Goal: Task Accomplishment & Management: Manage account settings

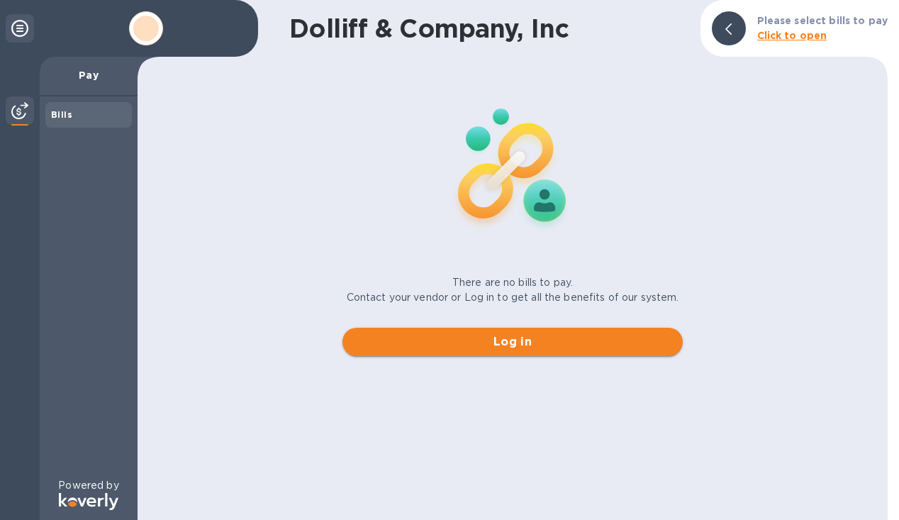
click at [626, 333] on span "Log in" at bounding box center [513, 341] width 318 height 17
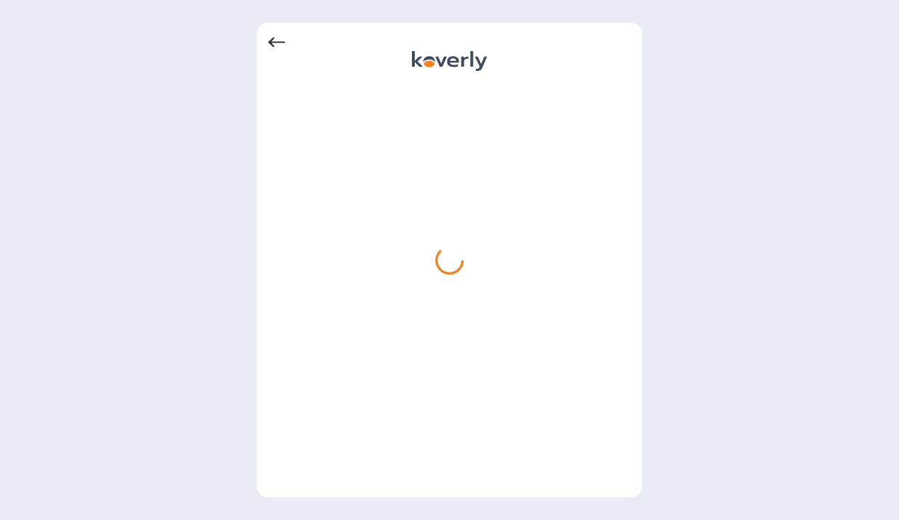
click at [284, 48] on icon at bounding box center [276, 42] width 17 height 17
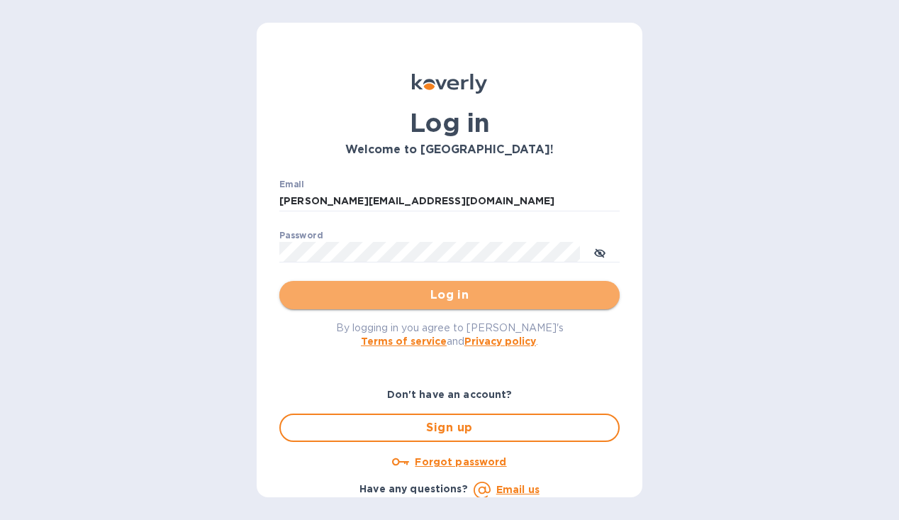
click at [473, 293] on span "Log in" at bounding box center [450, 294] width 318 height 17
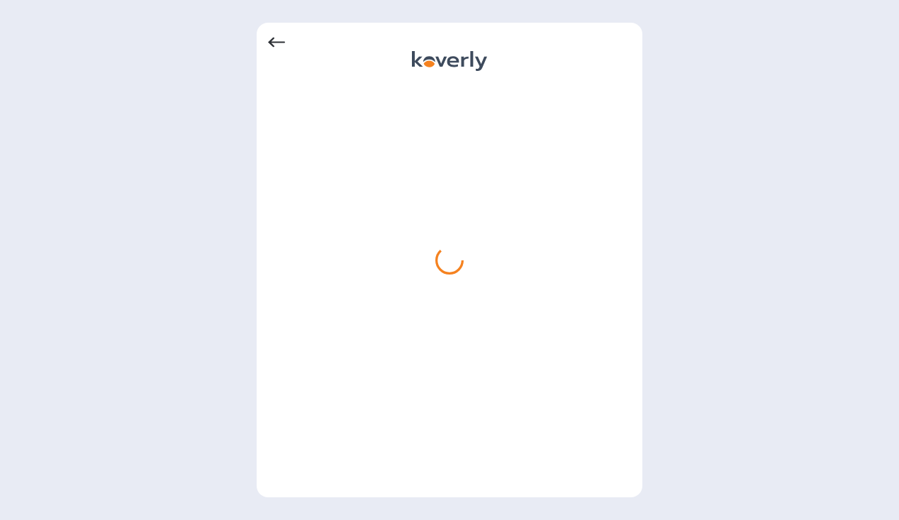
click at [276, 46] on icon at bounding box center [276, 42] width 17 height 17
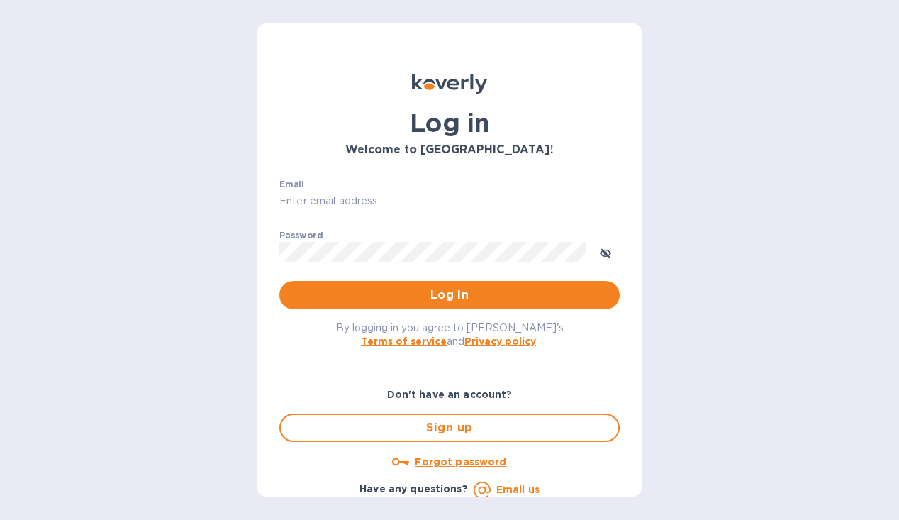
type input "[PERSON_NAME][EMAIL_ADDRESS][DOMAIN_NAME]"
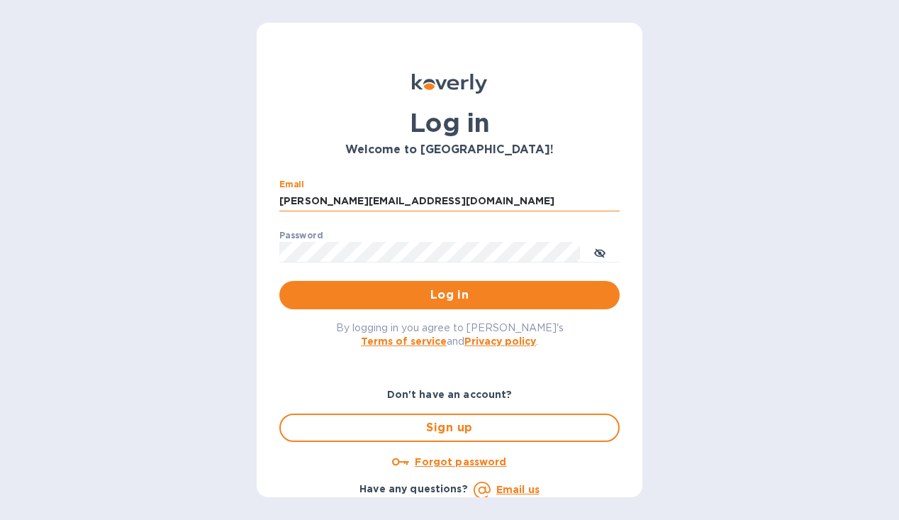
click at [418, 208] on input "[PERSON_NAME][EMAIL_ADDRESS][DOMAIN_NAME]" at bounding box center [449, 201] width 340 height 21
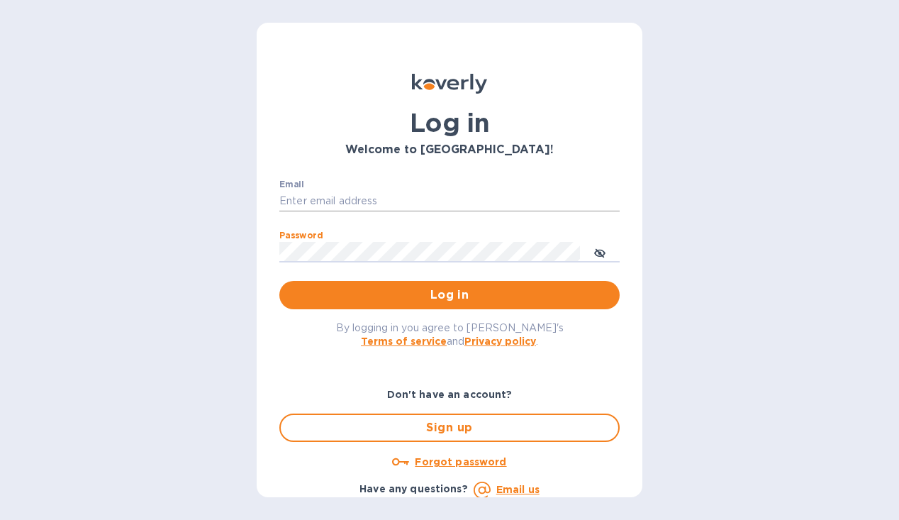
click at [446, 193] on input "Email" at bounding box center [449, 201] width 340 height 21
click at [143, 203] on div "Log in Welcome to [GEOGRAPHIC_DATA]! Email ​ Password ​ Log in By logging in yo…" at bounding box center [449, 260] width 899 height 520
click at [349, 203] on input "Email" at bounding box center [449, 201] width 340 height 21
type input "a"
type input "[PERSON_NAME][EMAIL_ADDRESS][DOMAIN_NAME]"
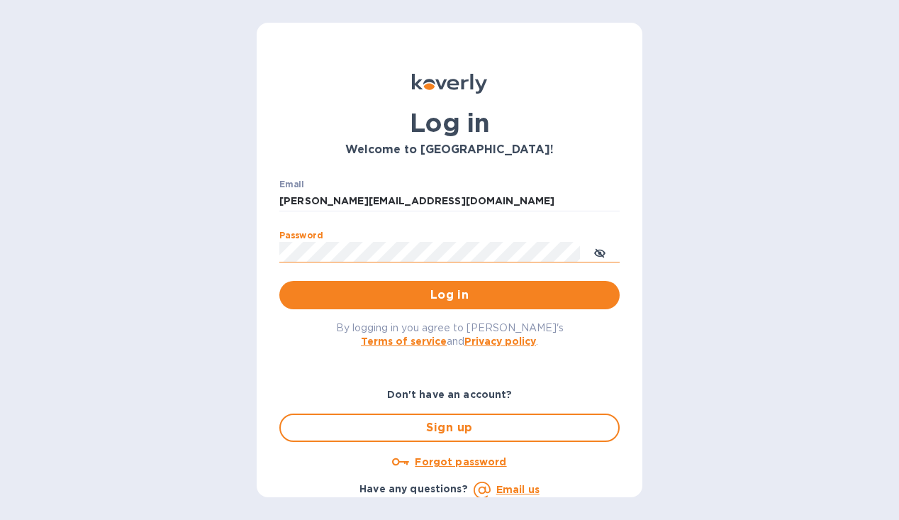
click at [603, 255] on icon "toggle password visibility" at bounding box center [599, 252] width 11 height 11
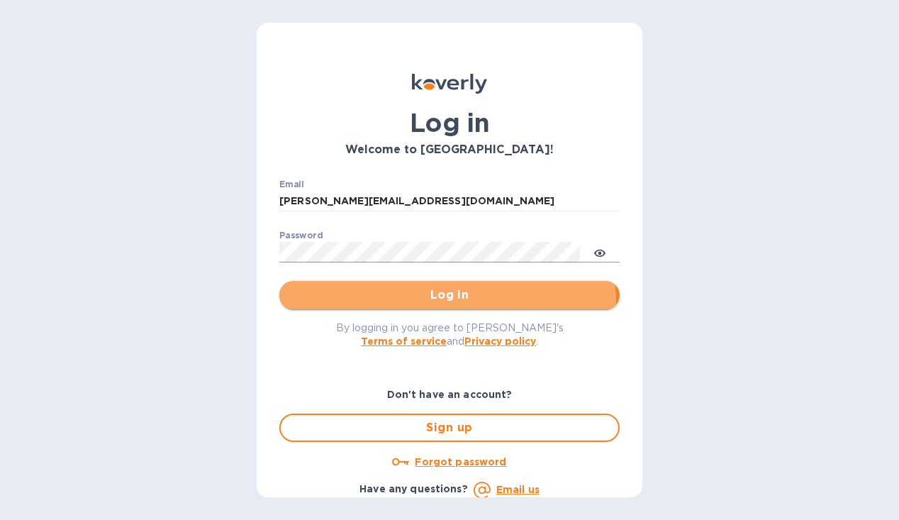
click at [334, 305] on button "Log in" at bounding box center [449, 295] width 340 height 28
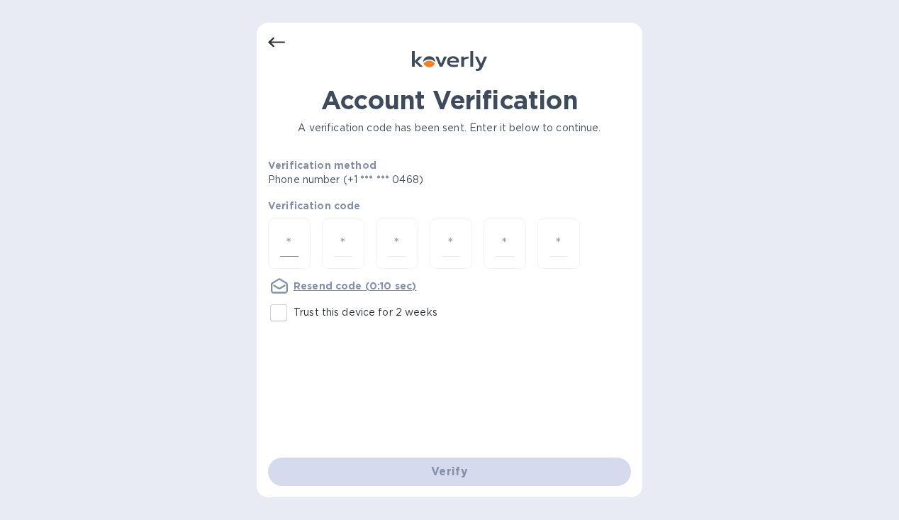
click at [293, 240] on input "number" at bounding box center [289, 243] width 18 height 26
type input "2"
type input "1"
type input "9"
type input "6"
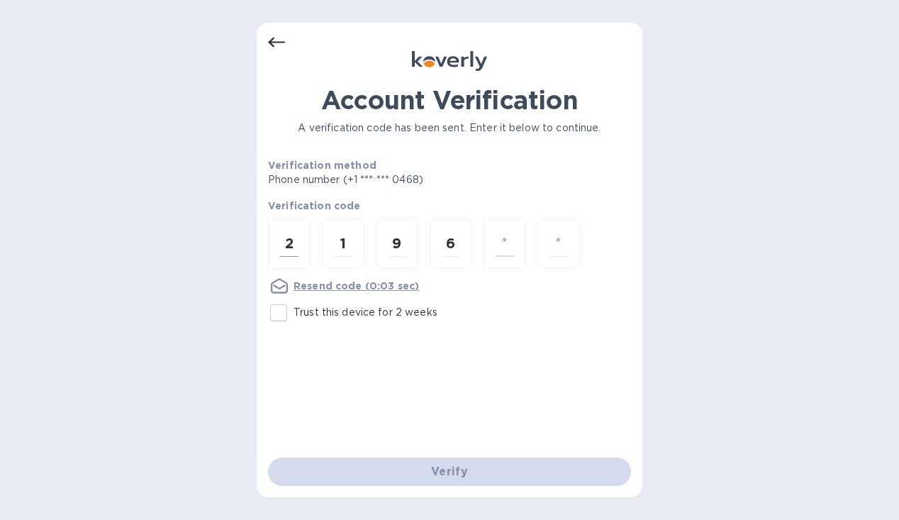
type input "7"
type input "5"
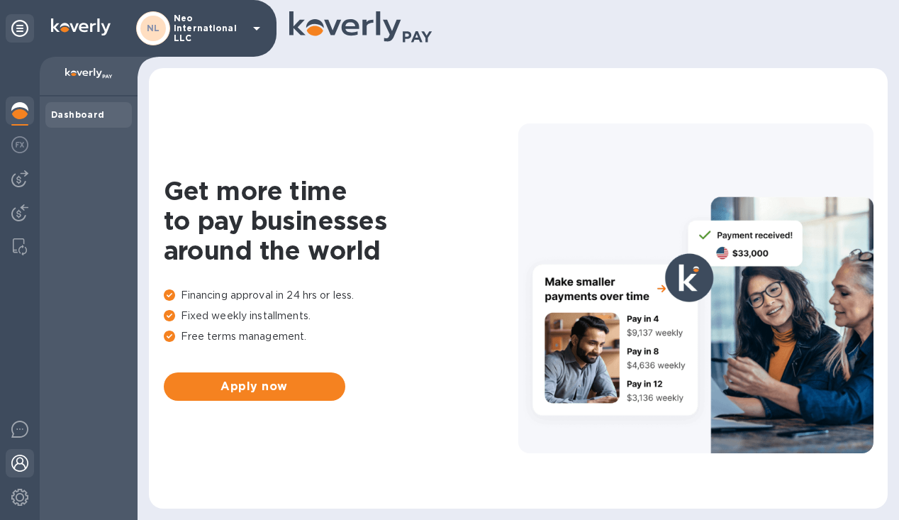
click at [21, 459] on img at bounding box center [19, 462] width 17 height 17
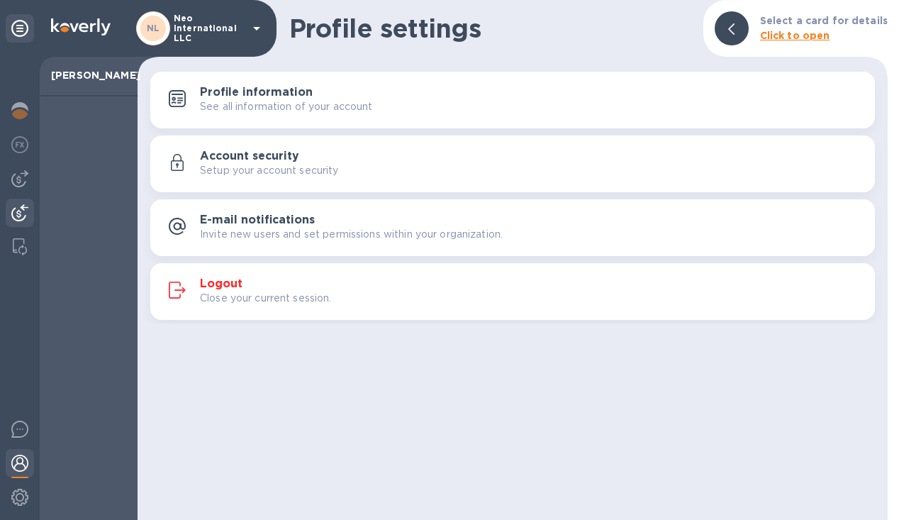
click at [33, 200] on div at bounding box center [20, 213] width 28 height 31
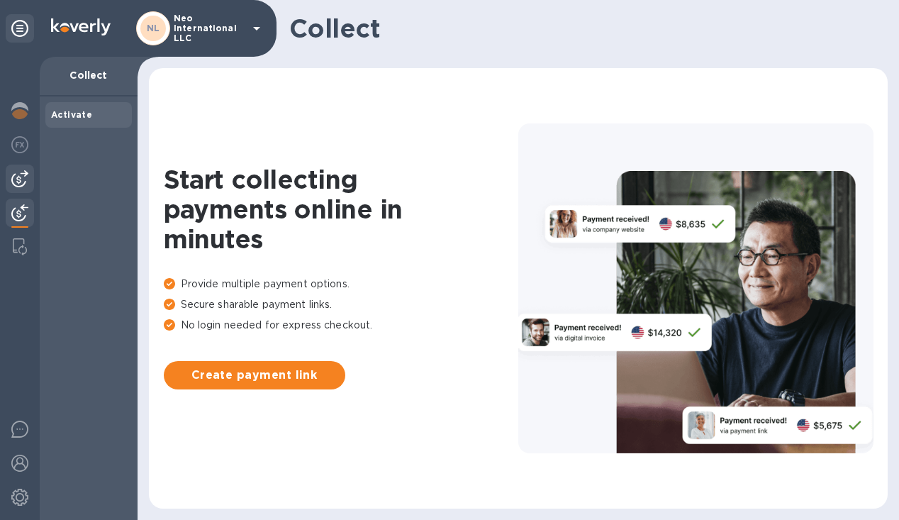
click at [23, 168] on div at bounding box center [20, 178] width 28 height 28
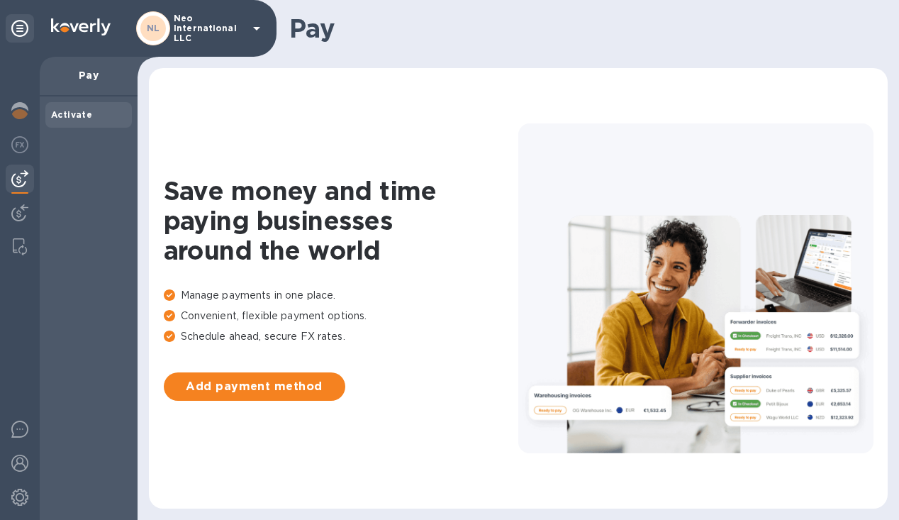
click at [252, 25] on icon at bounding box center [256, 28] width 17 height 17
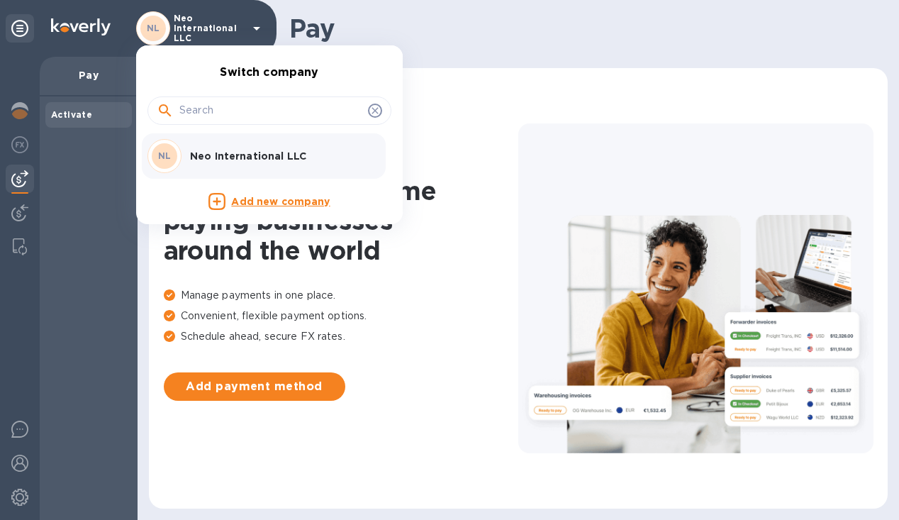
click at [252, 28] on div at bounding box center [449, 260] width 899 height 520
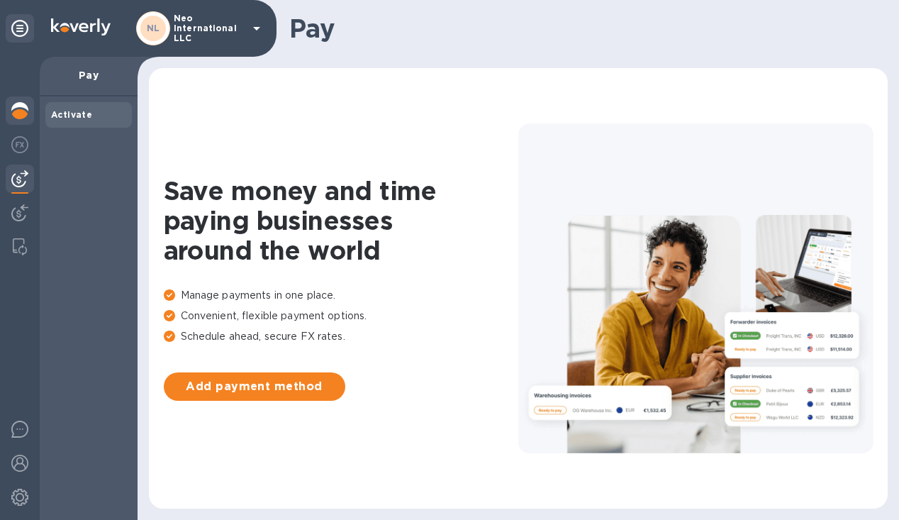
click at [19, 113] on img at bounding box center [19, 110] width 17 height 17
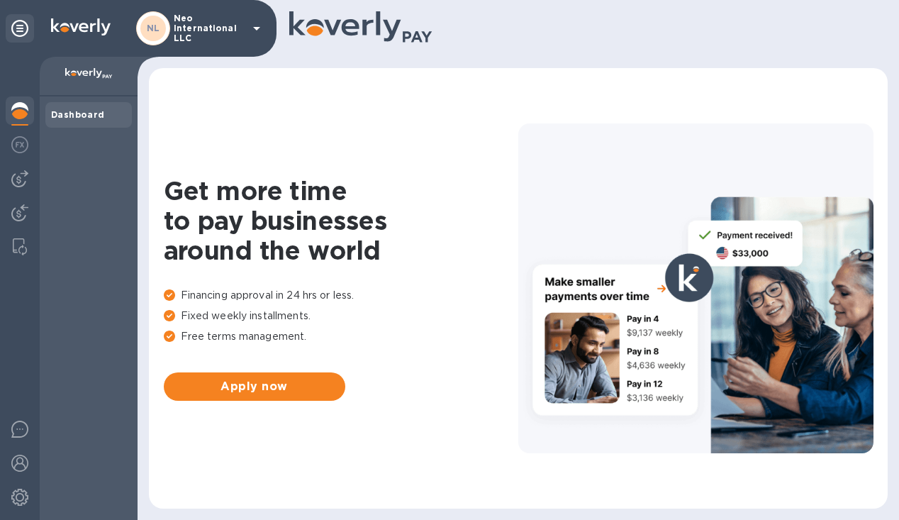
click at [20, 162] on div at bounding box center [20, 288] width 40 height 463
click at [21, 142] on img at bounding box center [19, 144] width 17 height 17
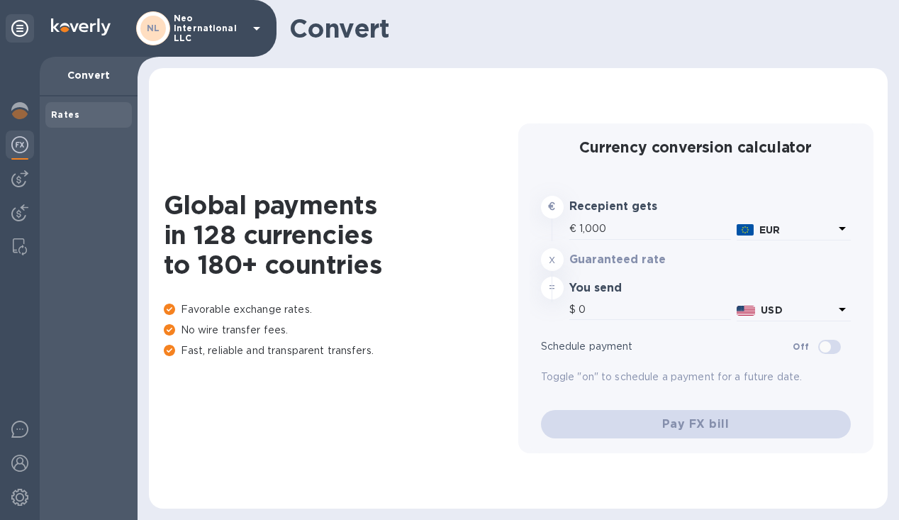
type input "1,173.95"
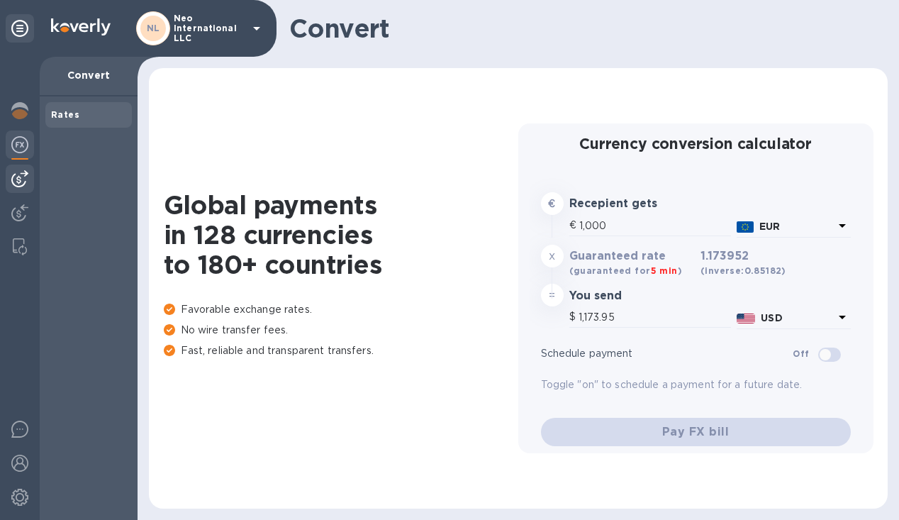
click at [23, 173] on img at bounding box center [19, 178] width 17 height 17
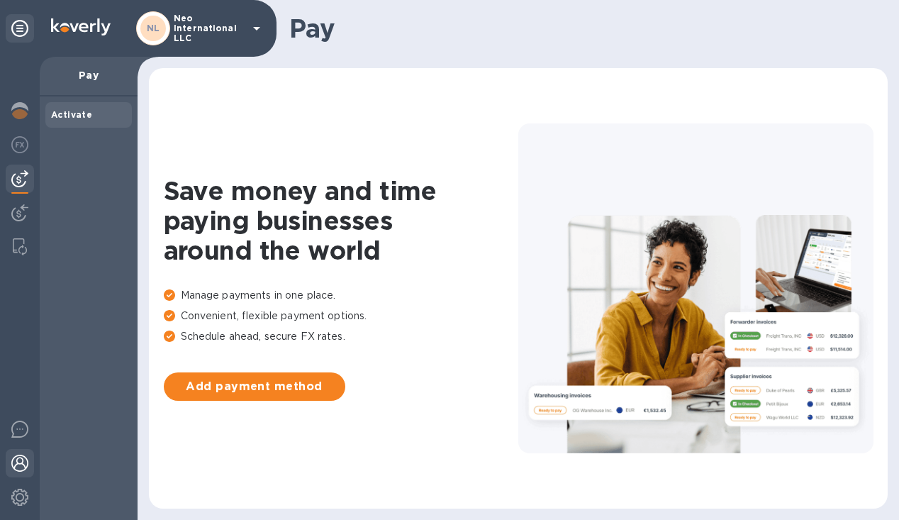
click at [13, 455] on img at bounding box center [19, 462] width 17 height 17
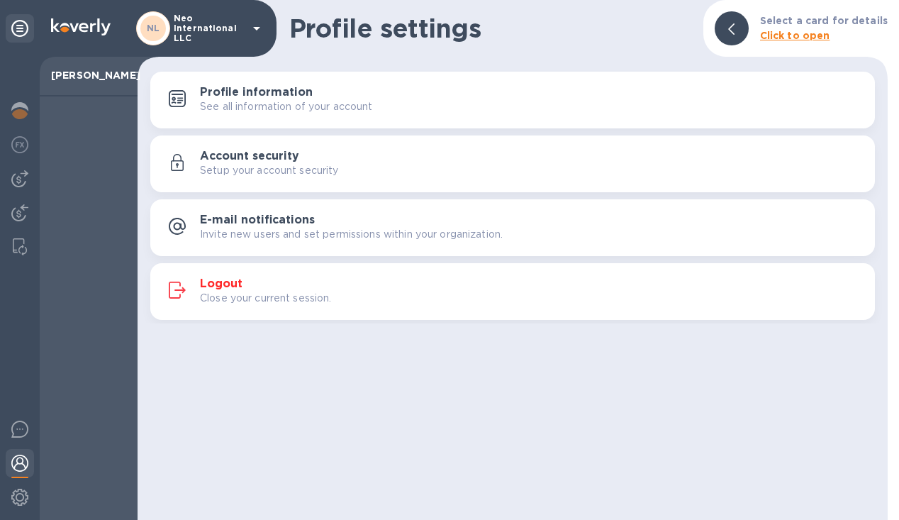
click at [104, 75] on p "Debbie Neo" at bounding box center [88, 75] width 75 height 14
click at [17, 30] on icon at bounding box center [19, 28] width 17 height 17
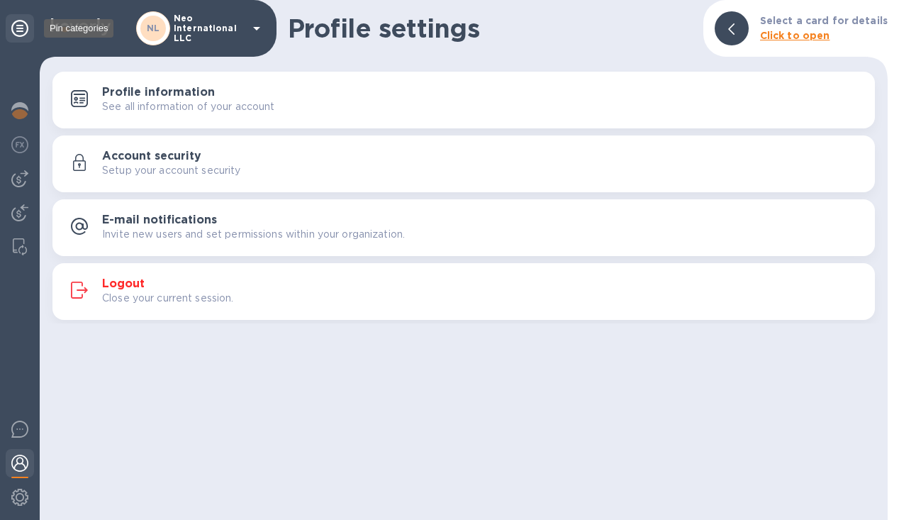
click at [21, 33] on icon at bounding box center [19, 28] width 17 height 17
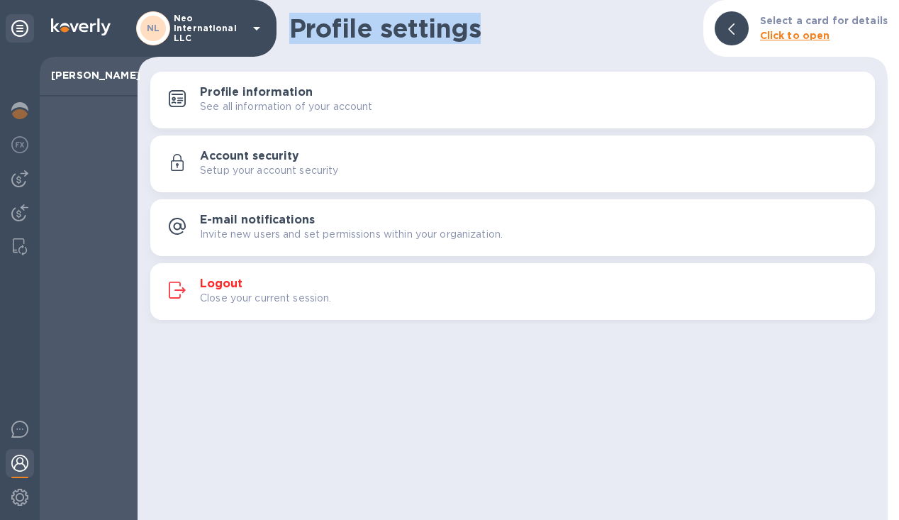
drag, startPoint x: 483, startPoint y: 25, endPoint x: 291, endPoint y: 31, distance: 191.5
click at [291, 31] on h1 "Profile settings" at bounding box center [490, 28] width 403 height 30
drag, startPoint x: 291, startPoint y: 31, endPoint x: 561, endPoint y: 33, distance: 270.1
click at [561, 33] on h1 "Profile settings" at bounding box center [490, 28] width 403 height 30
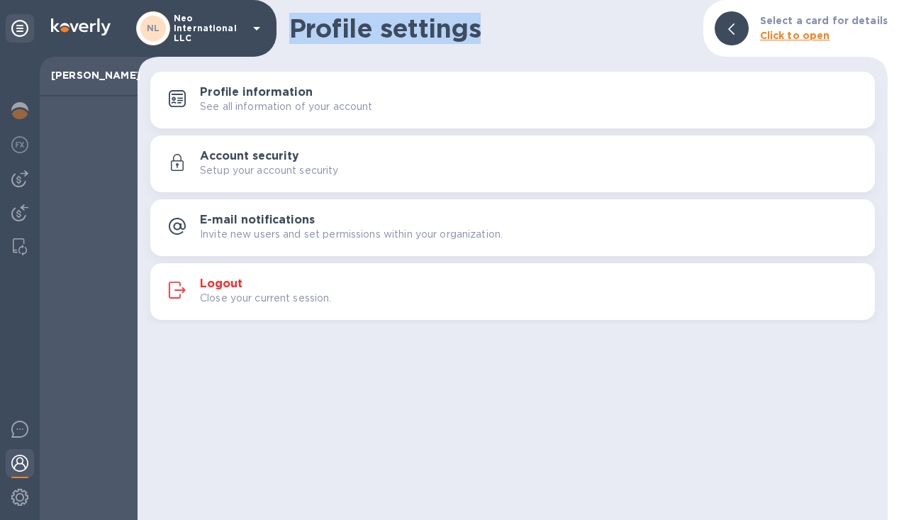
click at [561, 33] on h1 "Profile settings" at bounding box center [490, 28] width 403 height 30
